Goal: Information Seeking & Learning: Learn about a topic

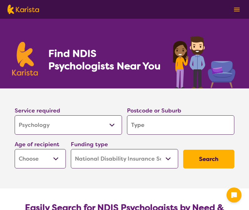
select select "Psychology"
select select "NDIS"
select select "Psychology"
select select "NDIS"
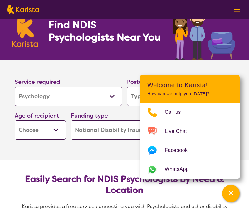
click at [151, 98] on header "Welcome to Karista! How can we help you [DATE]?" at bounding box center [190, 89] width 100 height 28
click at [134, 94] on input "search" at bounding box center [181, 96] width 108 height 19
type input "3"
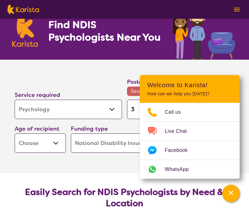
type input "30"
type input "300"
type input "3000"
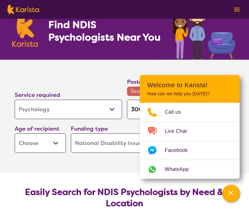
type input "3000"
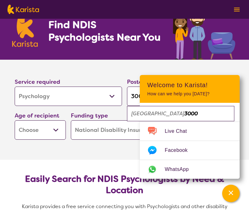
scroll to position [70, 0]
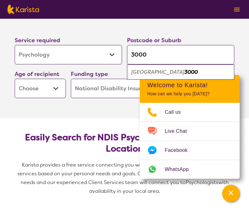
type input "3000"
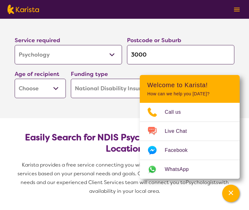
click at [56, 91] on select "Early Childhood - 0 to 9 Child - 10 to 11 Adolescent - 12 to 17 Adult - 18 to 6…" at bounding box center [40, 88] width 51 height 19
select select "AD"
click at [95, 93] on select "Home Care Package (HCP) National Disability Insurance Scheme (NDIS) I don't know" at bounding box center [125, 88] width 108 height 19
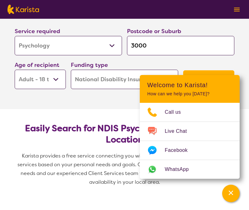
scroll to position [90, 0]
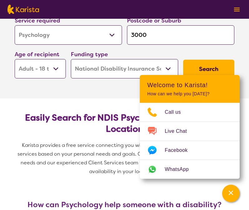
click at [211, 64] on button "Search" at bounding box center [208, 69] width 51 height 19
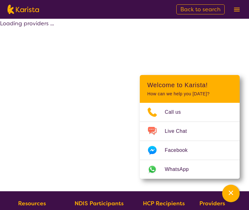
select select "by_score"
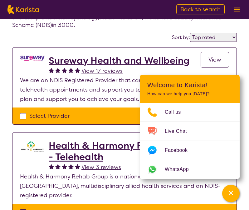
scroll to position [59, 0]
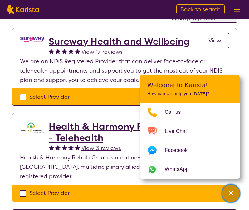
click at [226, 188] on div "Channel Menu" at bounding box center [231, 194] width 13 height 14
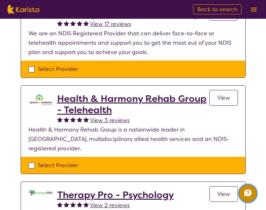
scroll to position [107, 0]
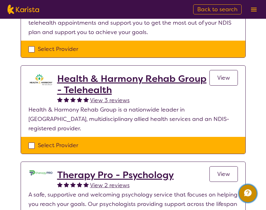
select select "Psychology"
select select "AD"
select select "NDIS"
select select "Psychology"
select select "AD"
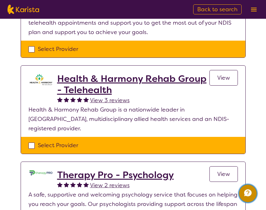
select select "NDIS"
